Goal: Task Accomplishment & Management: Manage account settings

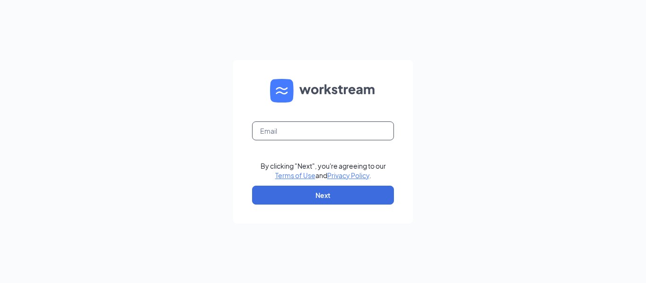
click at [312, 138] on input "text" at bounding box center [323, 130] width 142 height 19
type input "[EMAIL_ADDRESS][DOMAIN_NAME]"
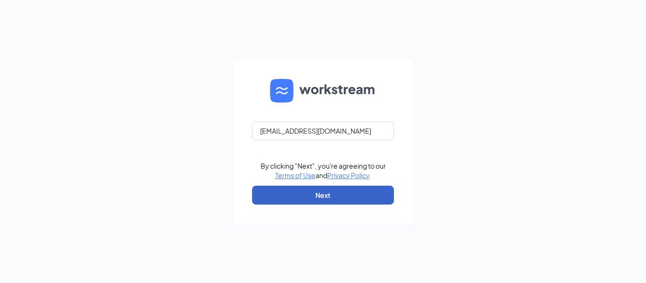
click at [312, 186] on button "Next" at bounding box center [323, 195] width 142 height 19
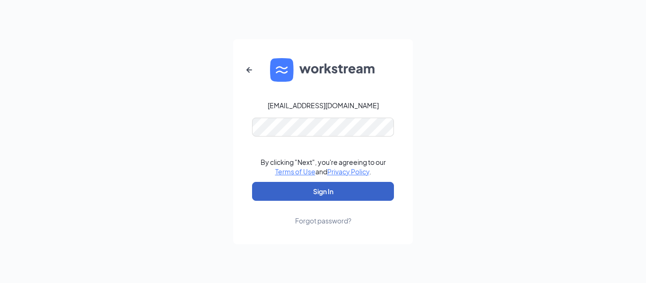
click at [303, 189] on button "Sign In" at bounding box center [323, 191] width 142 height 19
click at [307, 194] on button "Sign In" at bounding box center [323, 191] width 142 height 19
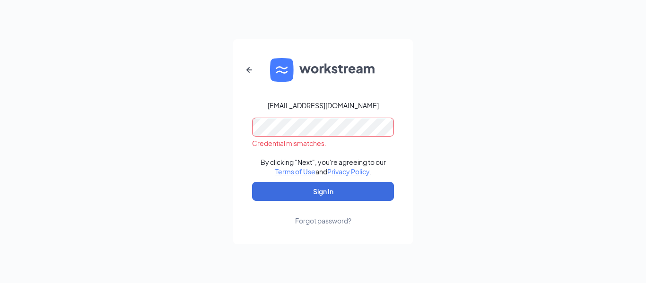
click at [239, 134] on form "[EMAIL_ADDRESS][DOMAIN_NAME] Credential mismatches. By clicking "Next", you're …" at bounding box center [323, 141] width 180 height 205
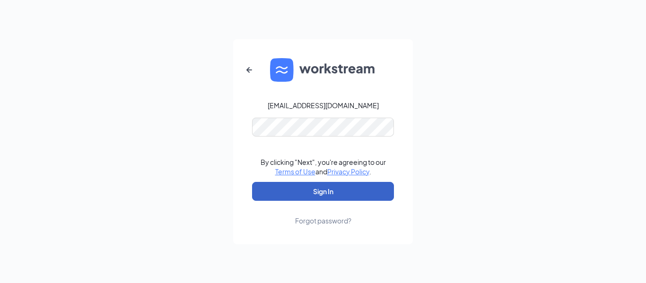
click at [266, 185] on button "Sign In" at bounding box center [323, 191] width 142 height 19
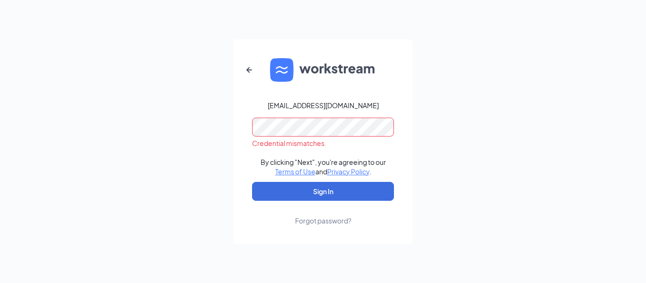
click at [209, 130] on div "[EMAIL_ADDRESS][DOMAIN_NAME] Credential mismatches. By clicking "Next", you're …" at bounding box center [323, 141] width 646 height 283
click at [252, 182] on button "Sign In" at bounding box center [323, 191] width 142 height 19
click at [343, 221] on div "Forgot password?" at bounding box center [323, 220] width 56 height 9
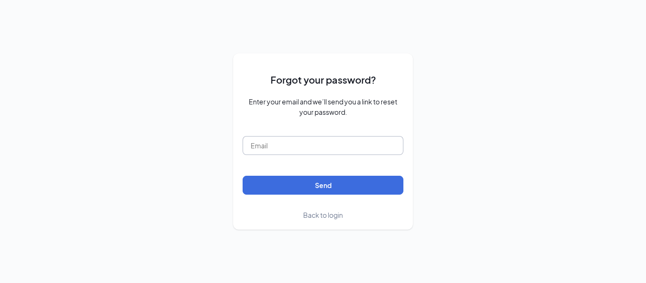
click at [344, 155] on input "text" at bounding box center [322, 145] width 161 height 19
type input "[EMAIL_ADDRESS][DOMAIN_NAME]"
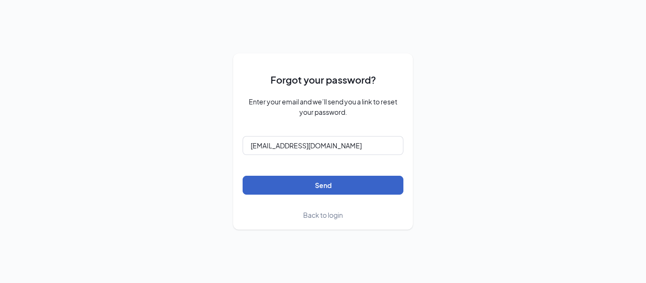
click at [320, 184] on button "Send" at bounding box center [322, 185] width 161 height 19
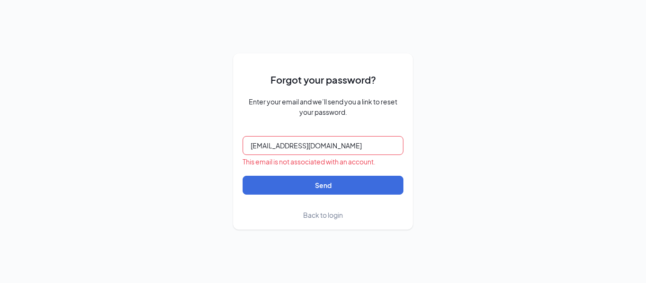
click at [322, 215] on span "Back to login" at bounding box center [323, 215] width 40 height 9
